Goal: Information Seeking & Learning: Find specific fact

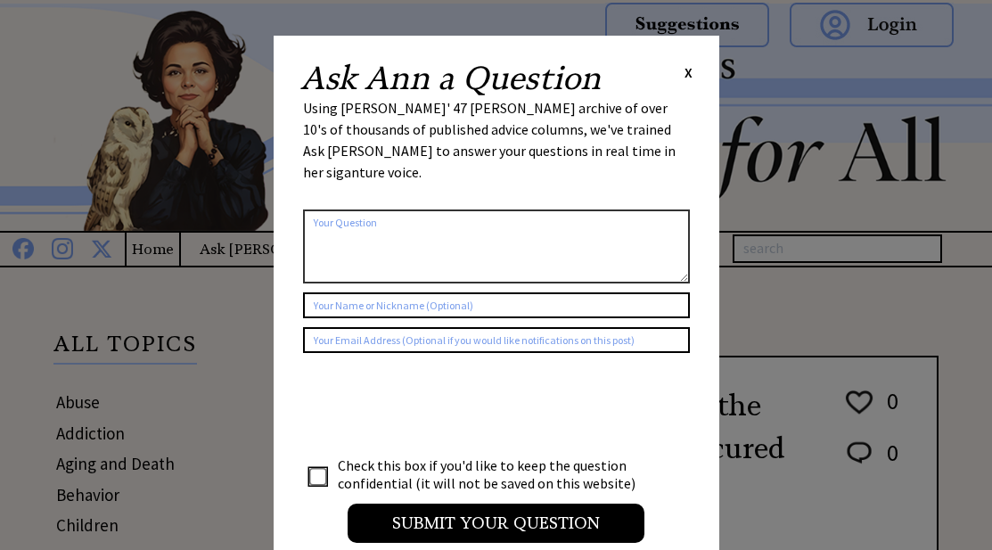
click at [690, 71] on span "X" at bounding box center [688, 72] width 8 height 18
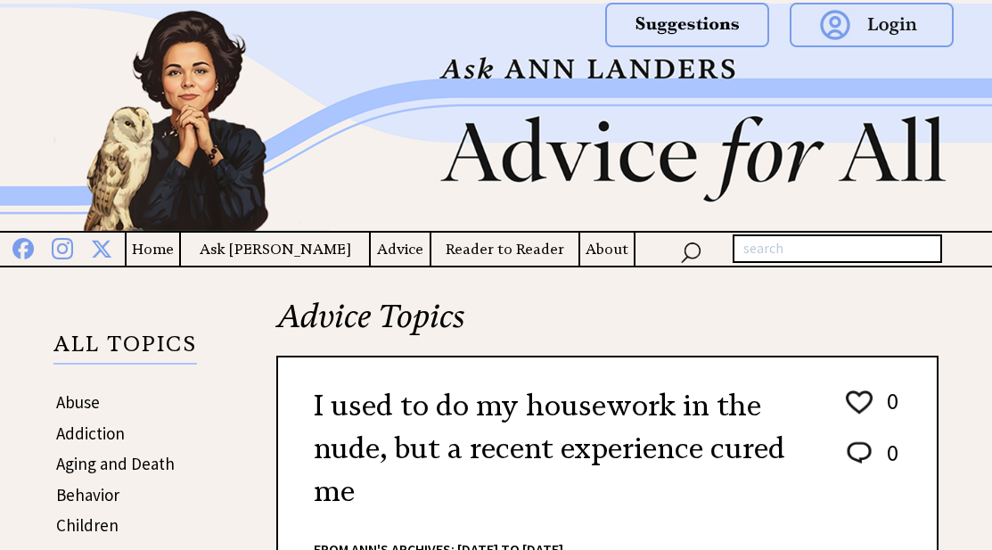
click at [767, 248] on input "text" at bounding box center [836, 248] width 209 height 29
type input "nudity"
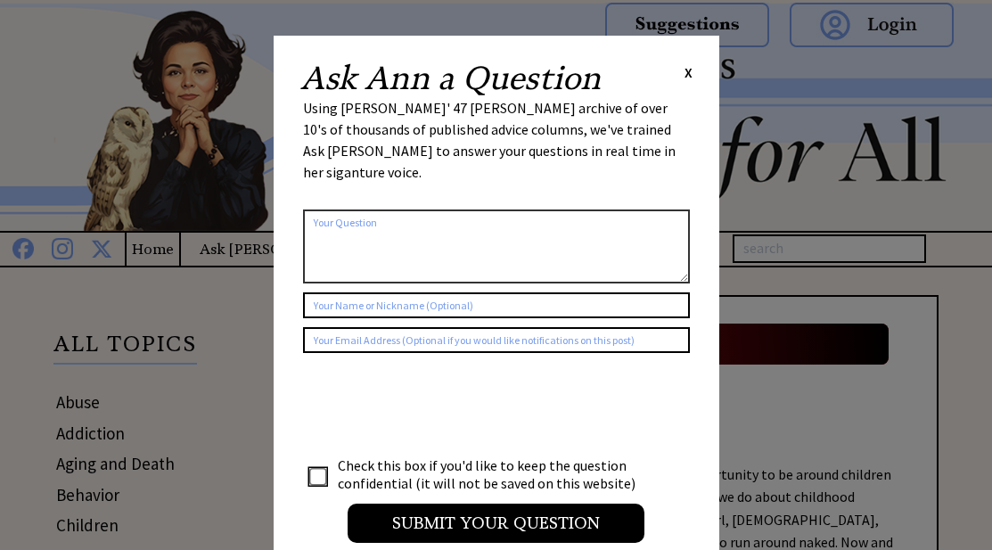
click at [687, 71] on span "X" at bounding box center [688, 72] width 8 height 18
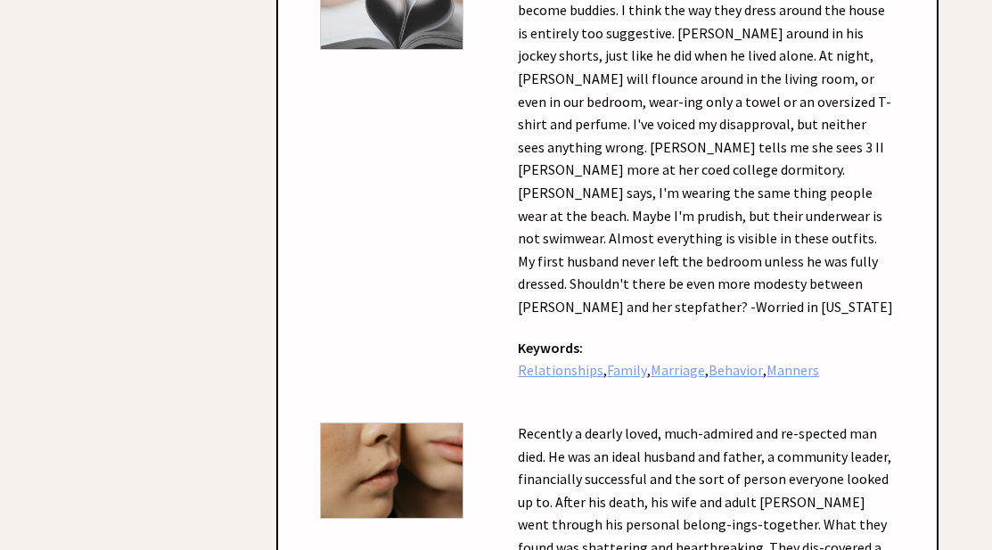
scroll to position [3475, 0]
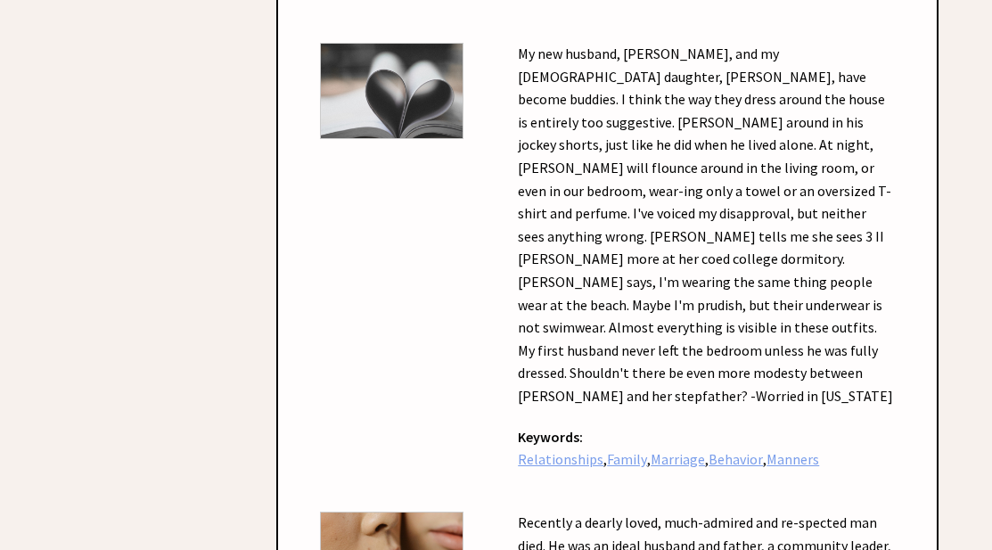
click at [339, 511] on img at bounding box center [391, 559] width 143 height 96
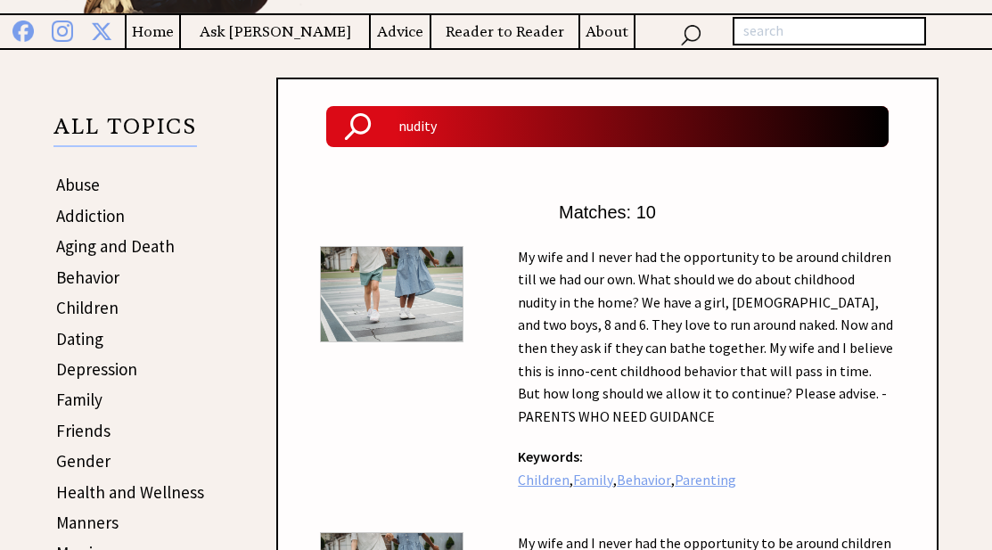
scroll to position [0, 0]
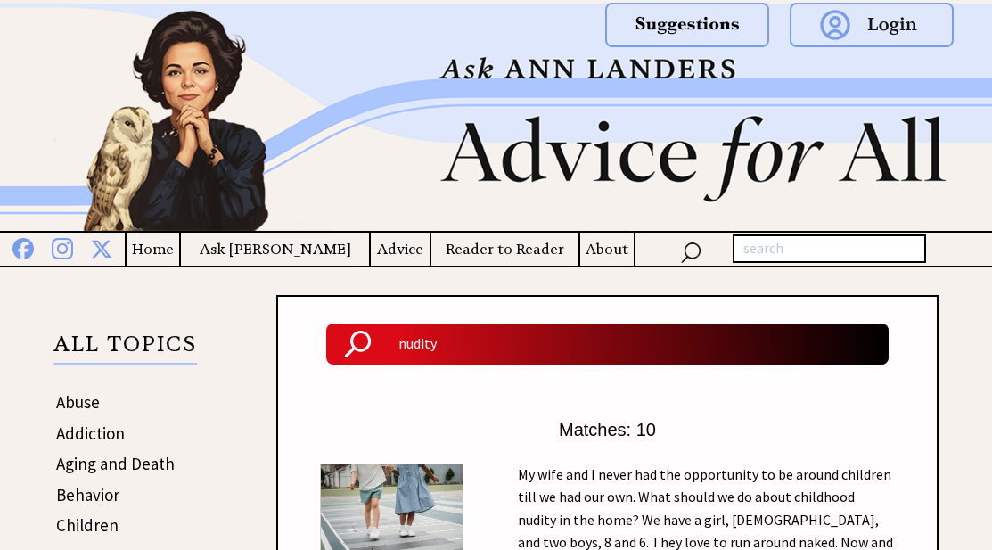
click at [780, 253] on input "text" at bounding box center [828, 248] width 193 height 29
type input "nude"
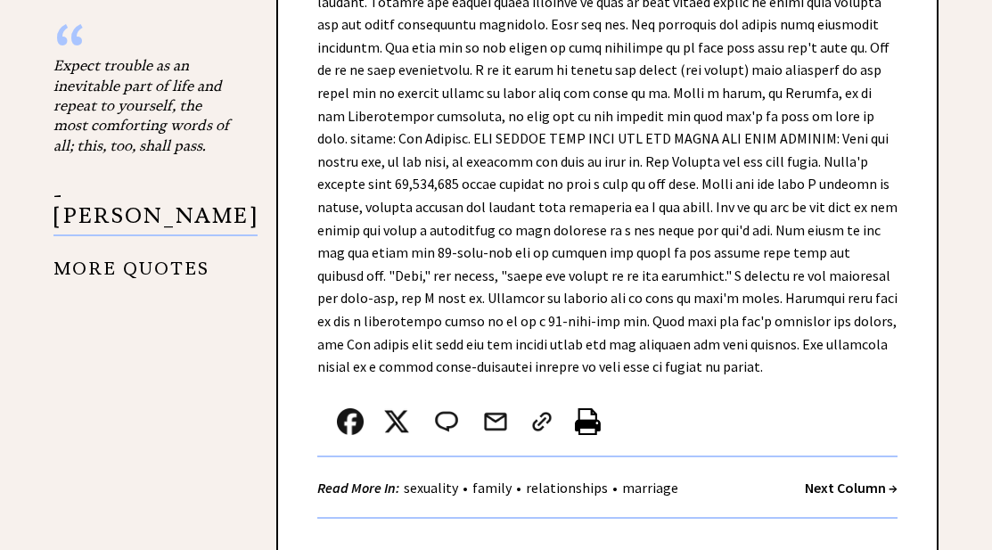
scroll to position [1515, 0]
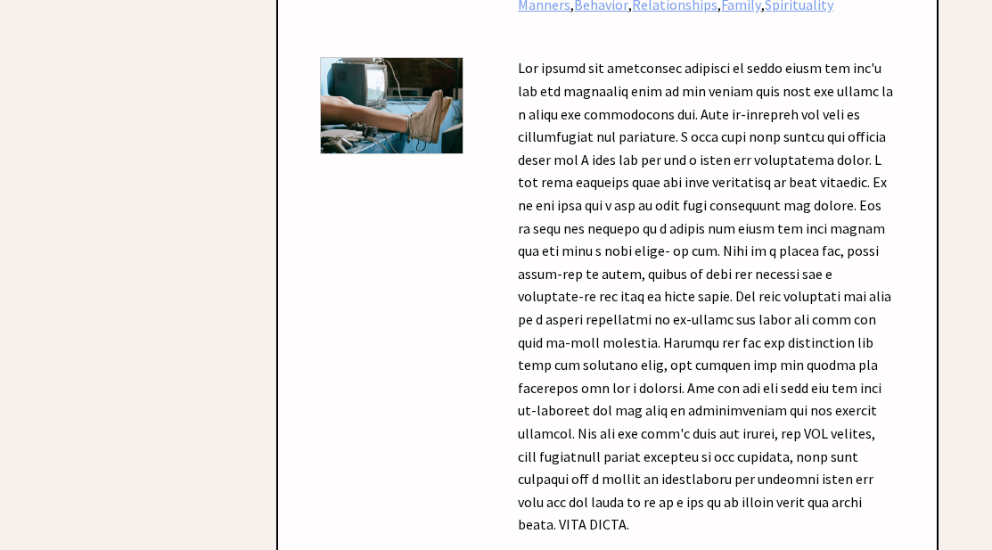
scroll to position [5435, 0]
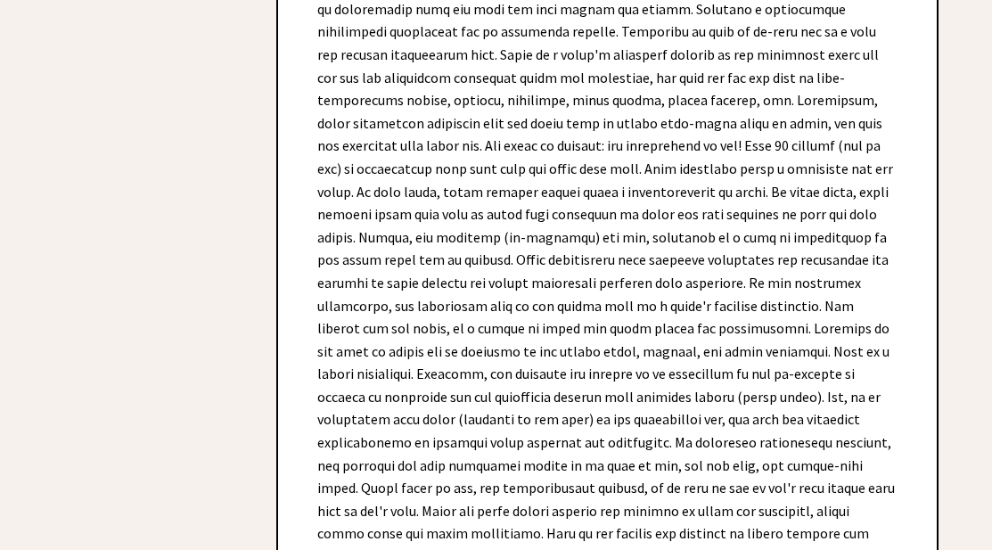
scroll to position [2584, 0]
